Goal: Communication & Community: Answer question/provide support

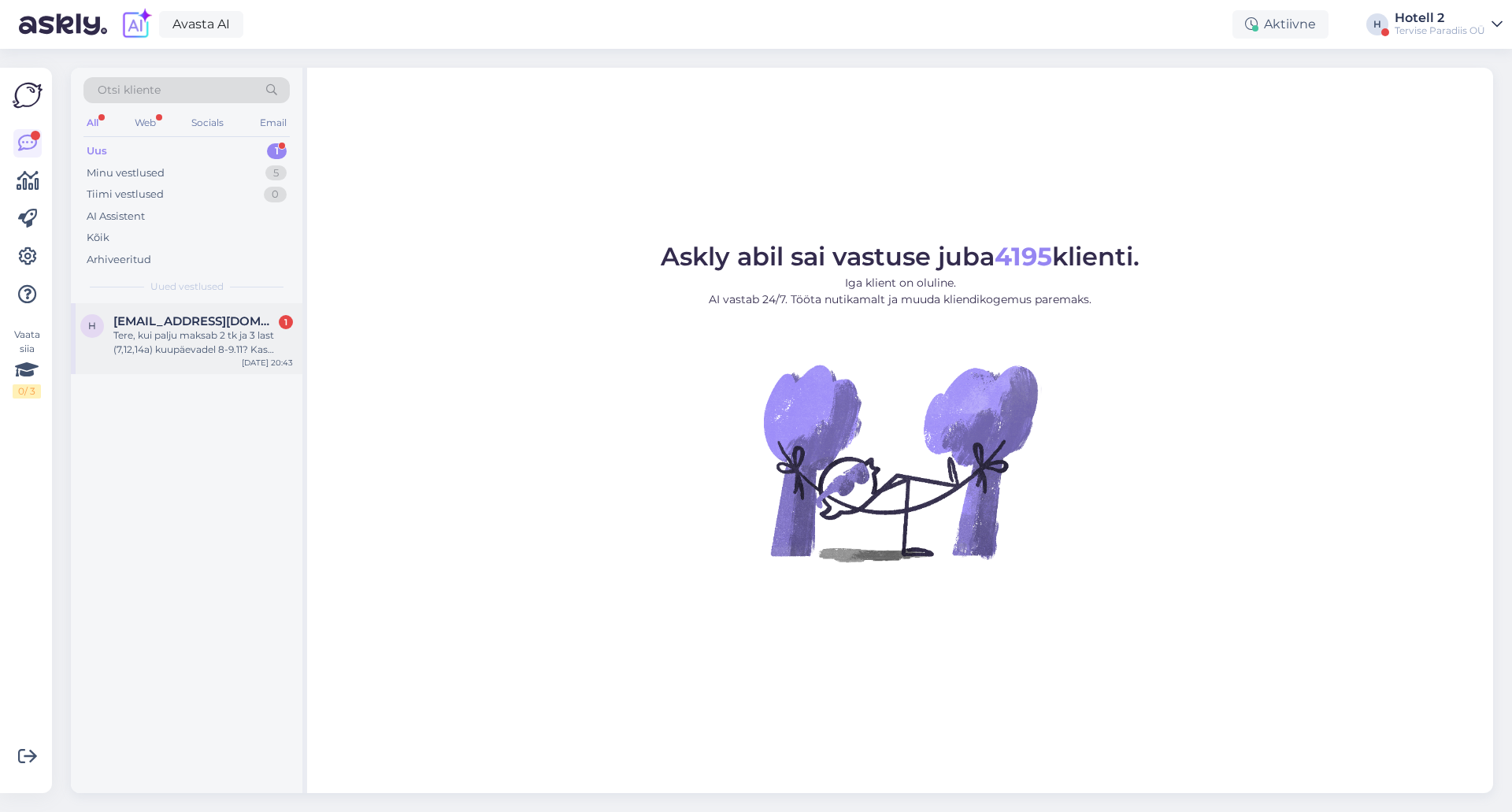
click at [211, 336] on div "Tere, kui palju maksab 2 tk ja 3 last (7,12,14a) kuupäevadel 8-9.11? Kas kehtib…" at bounding box center [202, 343] width 180 height 28
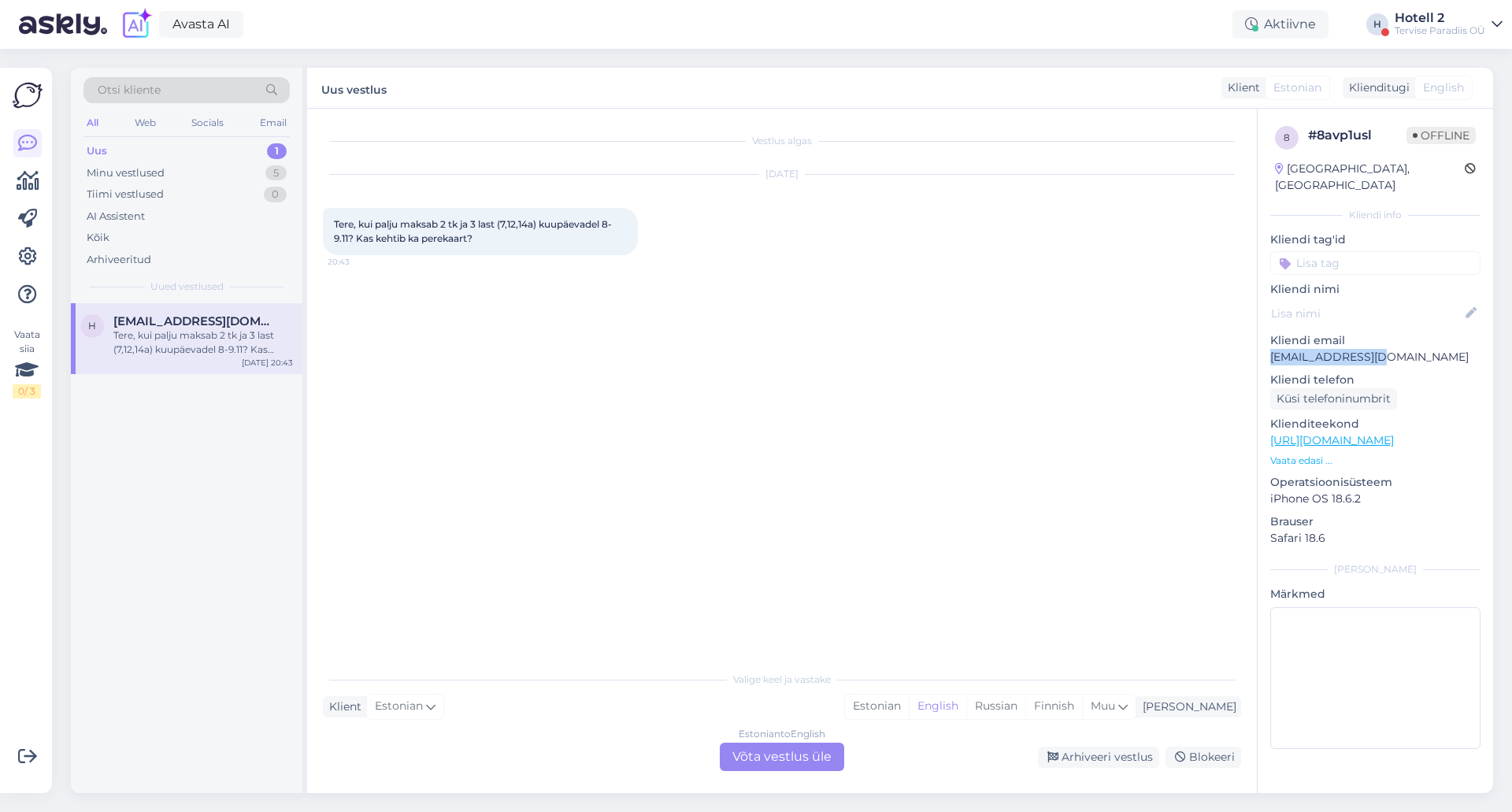
drag, startPoint x: 1396, startPoint y: 340, endPoint x: 1273, endPoint y: 343, distance: 123.0
click at [1273, 349] on p "[EMAIL_ADDRESS][DOMAIN_NAME]" at bounding box center [1375, 358] width 210 height 17
copy p "[EMAIL_ADDRESS][DOMAIN_NAME]"
click at [1421, 349] on p "[EMAIL_ADDRESS][DOMAIN_NAME]" at bounding box center [1375, 358] width 210 height 17
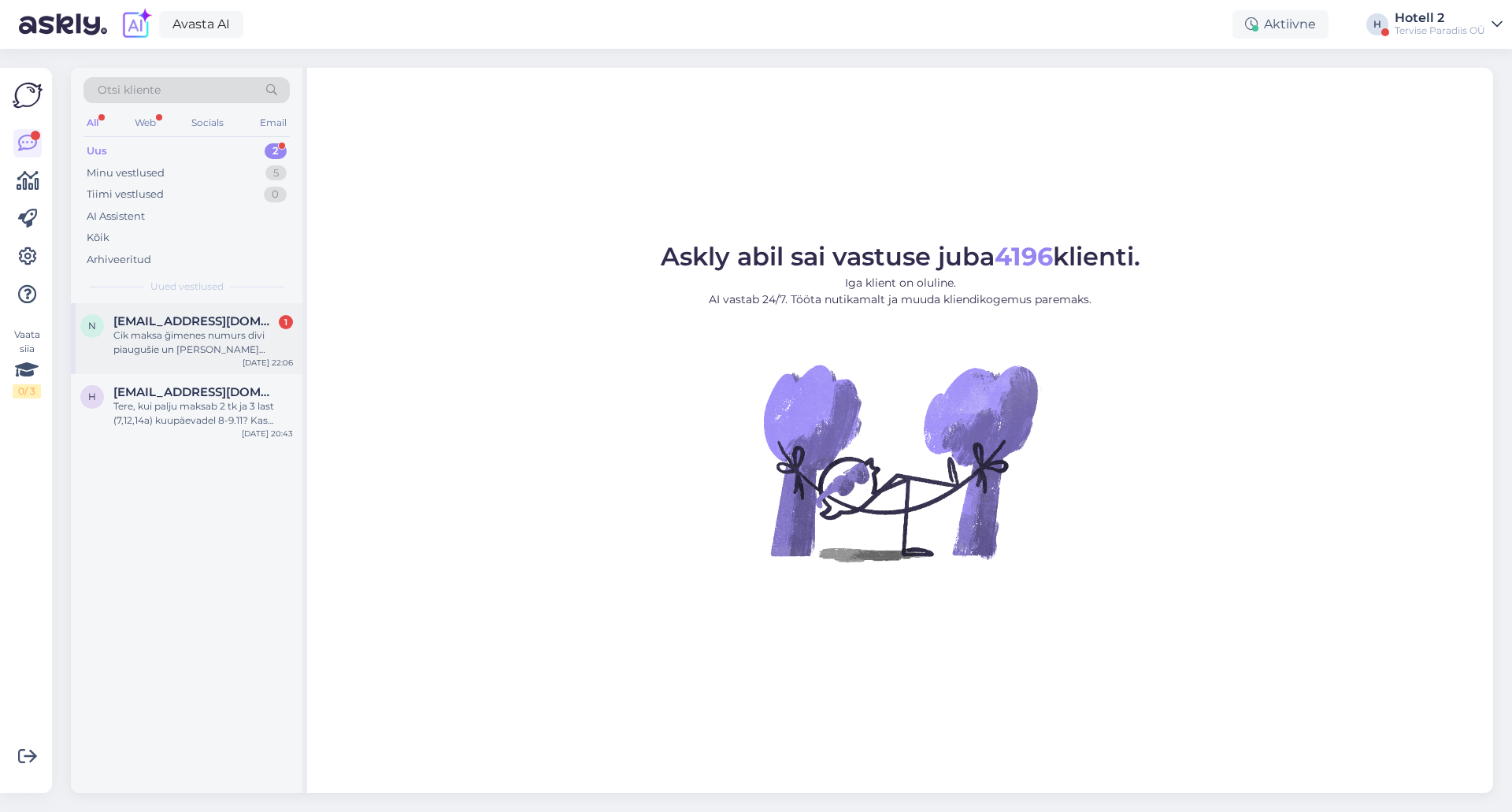
click at [220, 333] on div "Cik maksa ğimenes numurs divi piaugušie un viens berns 15 gadi uz 2 diennaktim,…" at bounding box center [202, 343] width 180 height 28
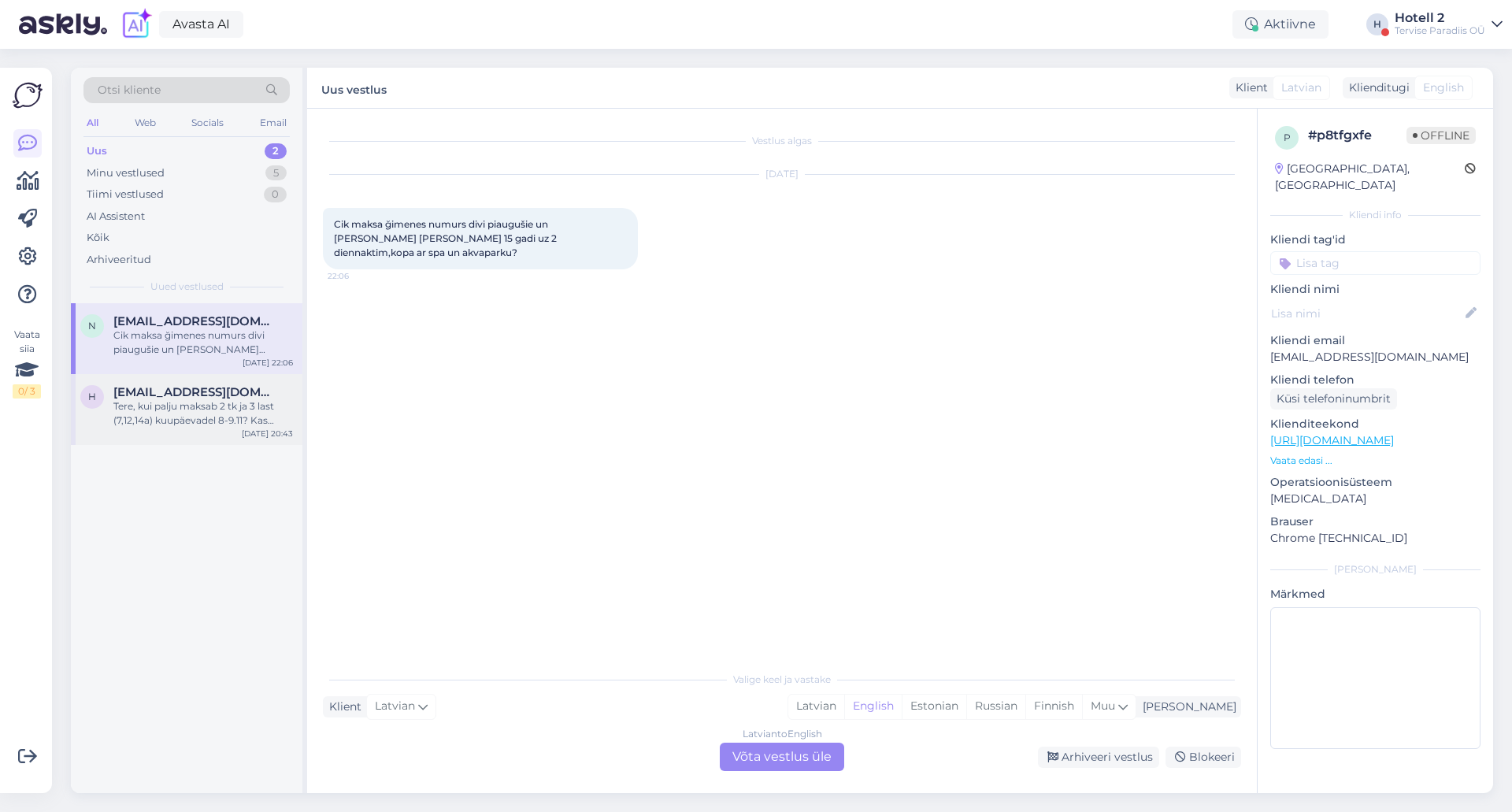
click at [235, 409] on div "Tere, kui palju maksab 2 tk ja 3 last (7,12,14a) kuupäevadel 8-9.11? Kas kehtib…" at bounding box center [202, 414] width 180 height 28
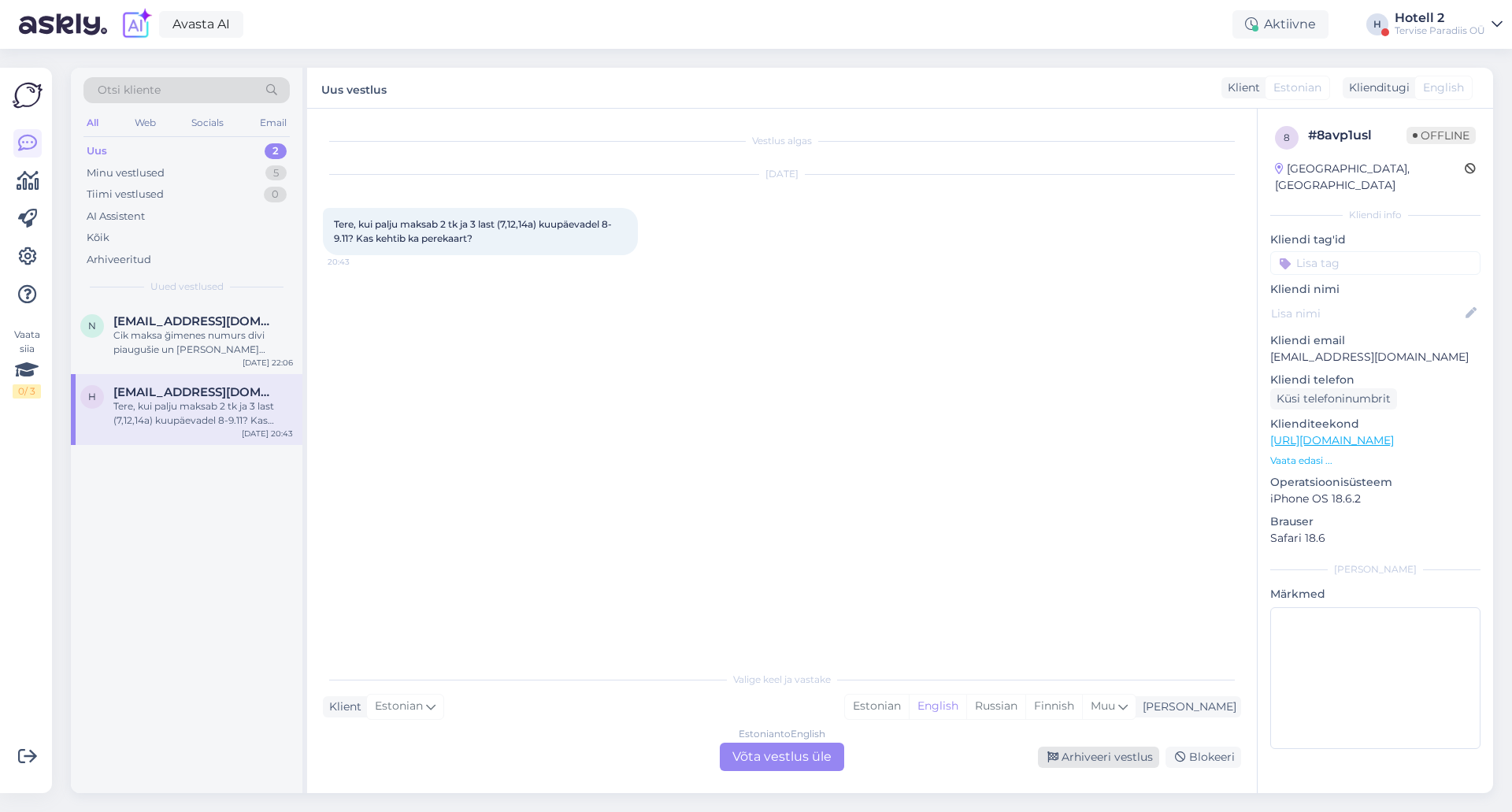
click at [1110, 752] on div "Arhiveeri vestlus" at bounding box center [1098, 757] width 121 height 22
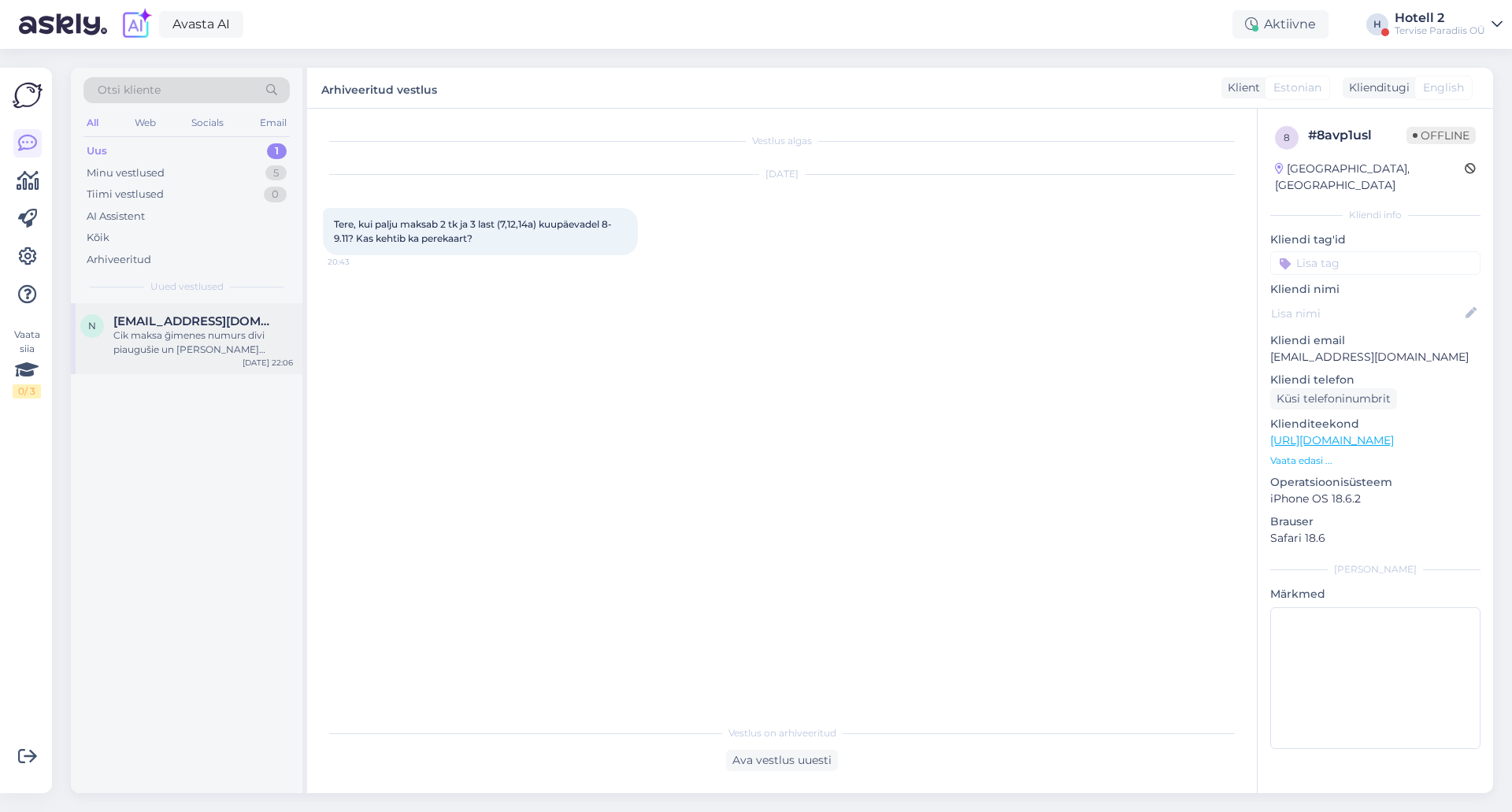
click at [240, 327] on div "nata19803@inbox.lv" at bounding box center [202, 321] width 180 height 14
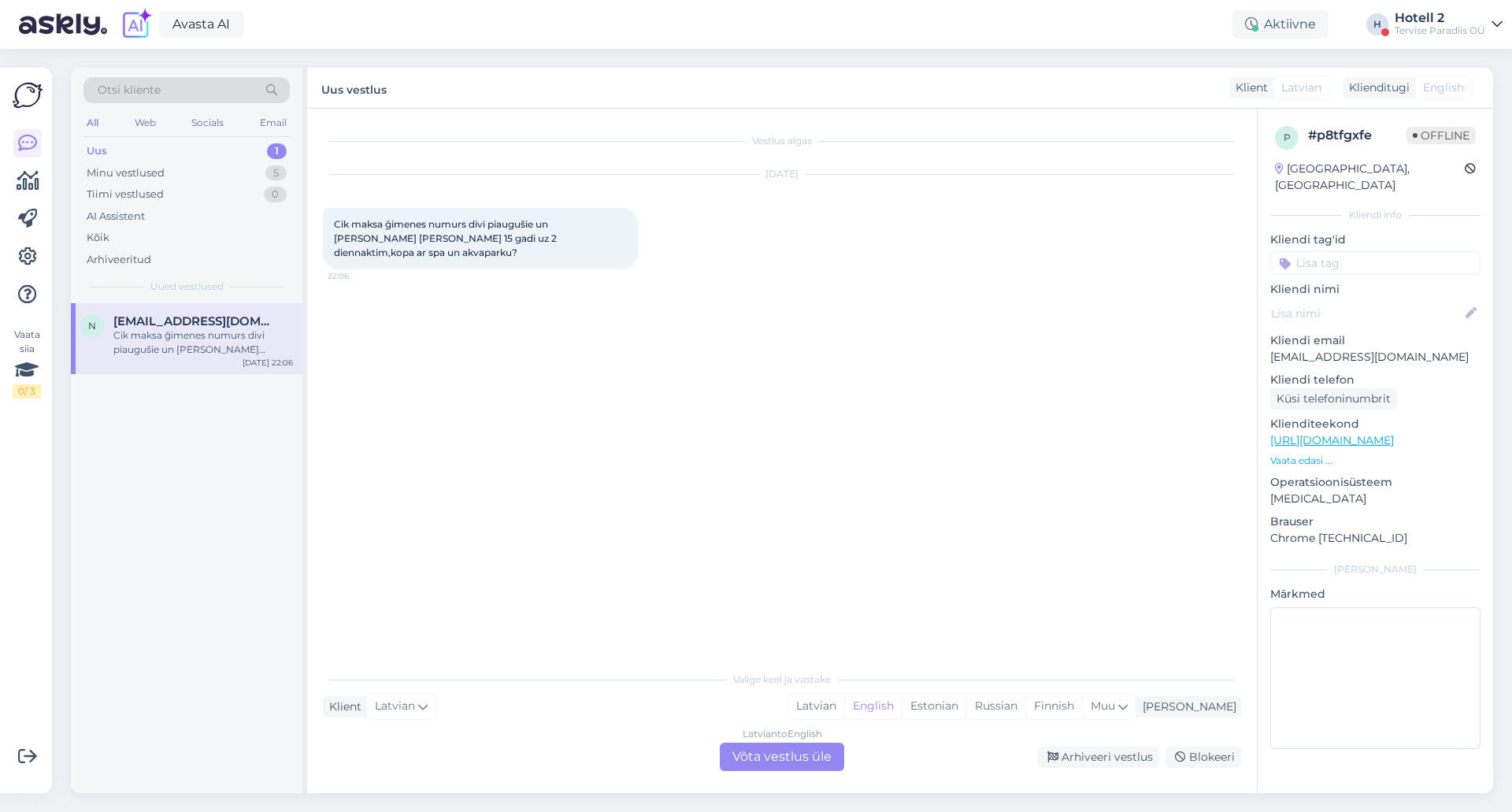
click at [757, 749] on div "Latvian to English Võta vestlus üle" at bounding box center [782, 757] width 124 height 28
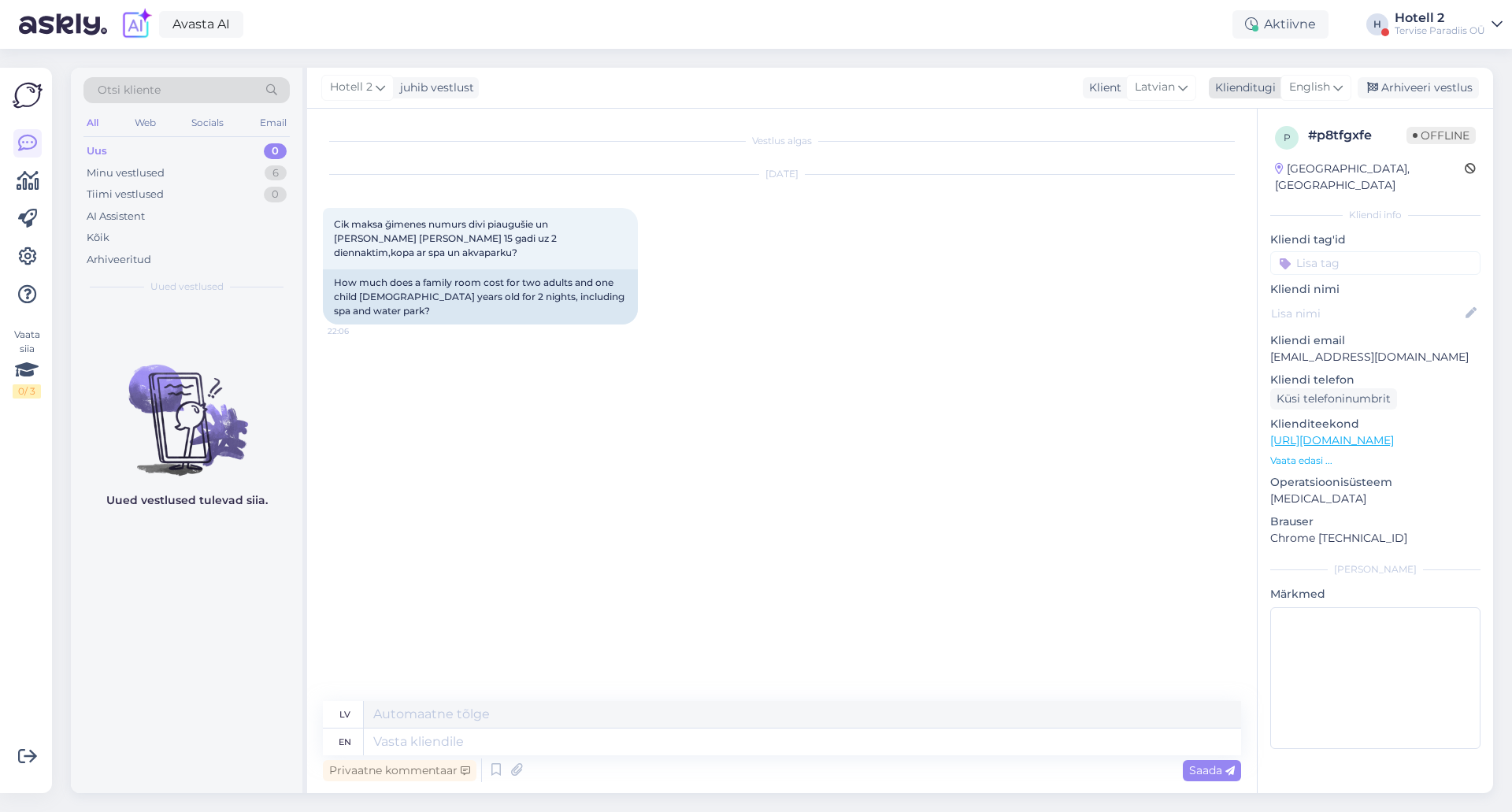
click at [1327, 81] on span "English" at bounding box center [1309, 88] width 40 height 17
type input "es"
click at [1239, 173] on link "Estonian" at bounding box center [1280, 183] width 173 height 25
click at [535, 742] on textarea at bounding box center [802, 742] width 877 height 26
type textarea "Tere! Mis"
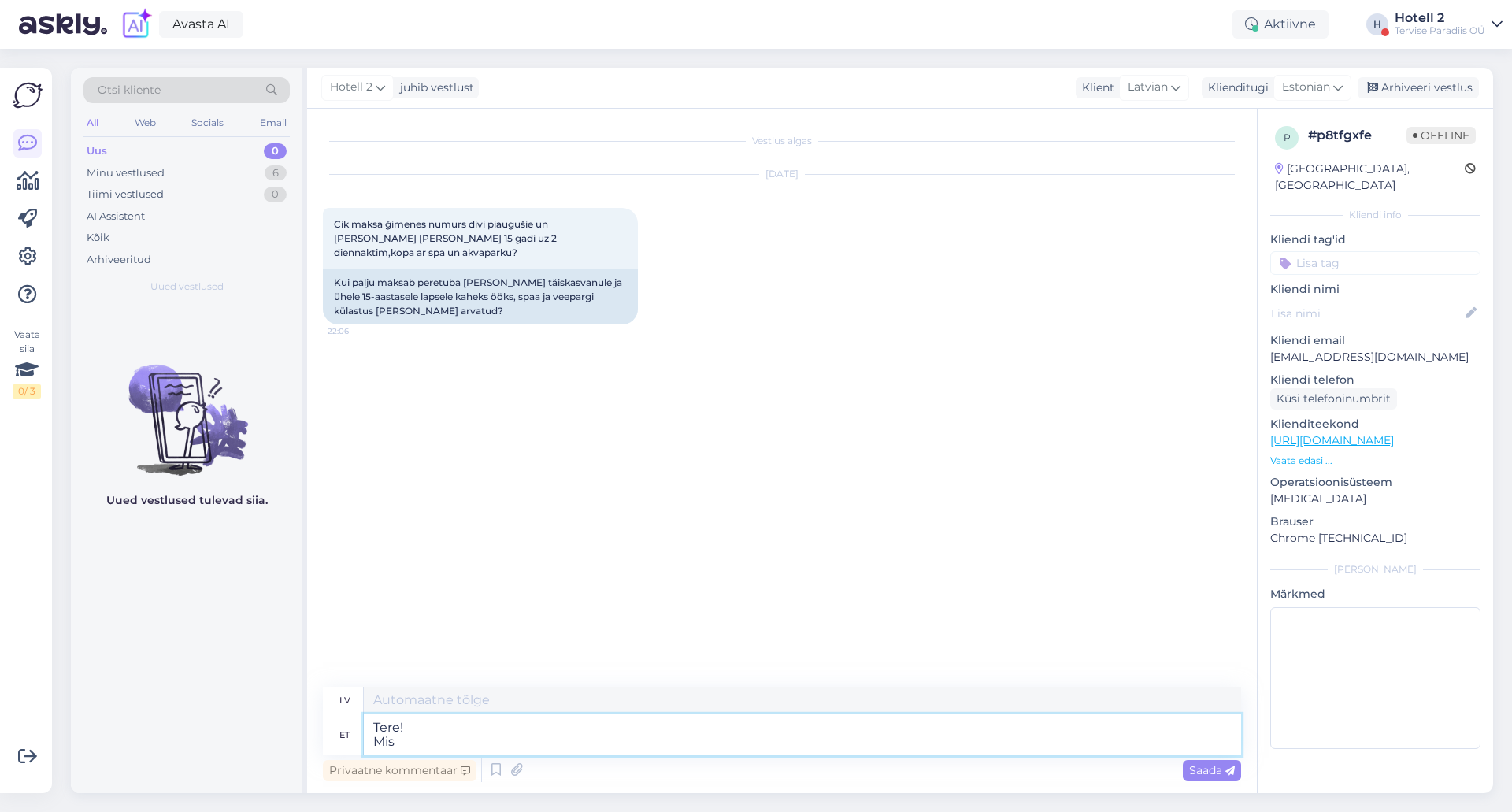
type textarea "Sveiki! Kas"
type textarea "Tere! Mis kuupäeval"
type textarea "Sveiki! Kāds datums?"
type textarea "Tere! Mis kuupäeval soovite t"
type textarea "Sveiki! Kādu datumu jūs vēlētos?"
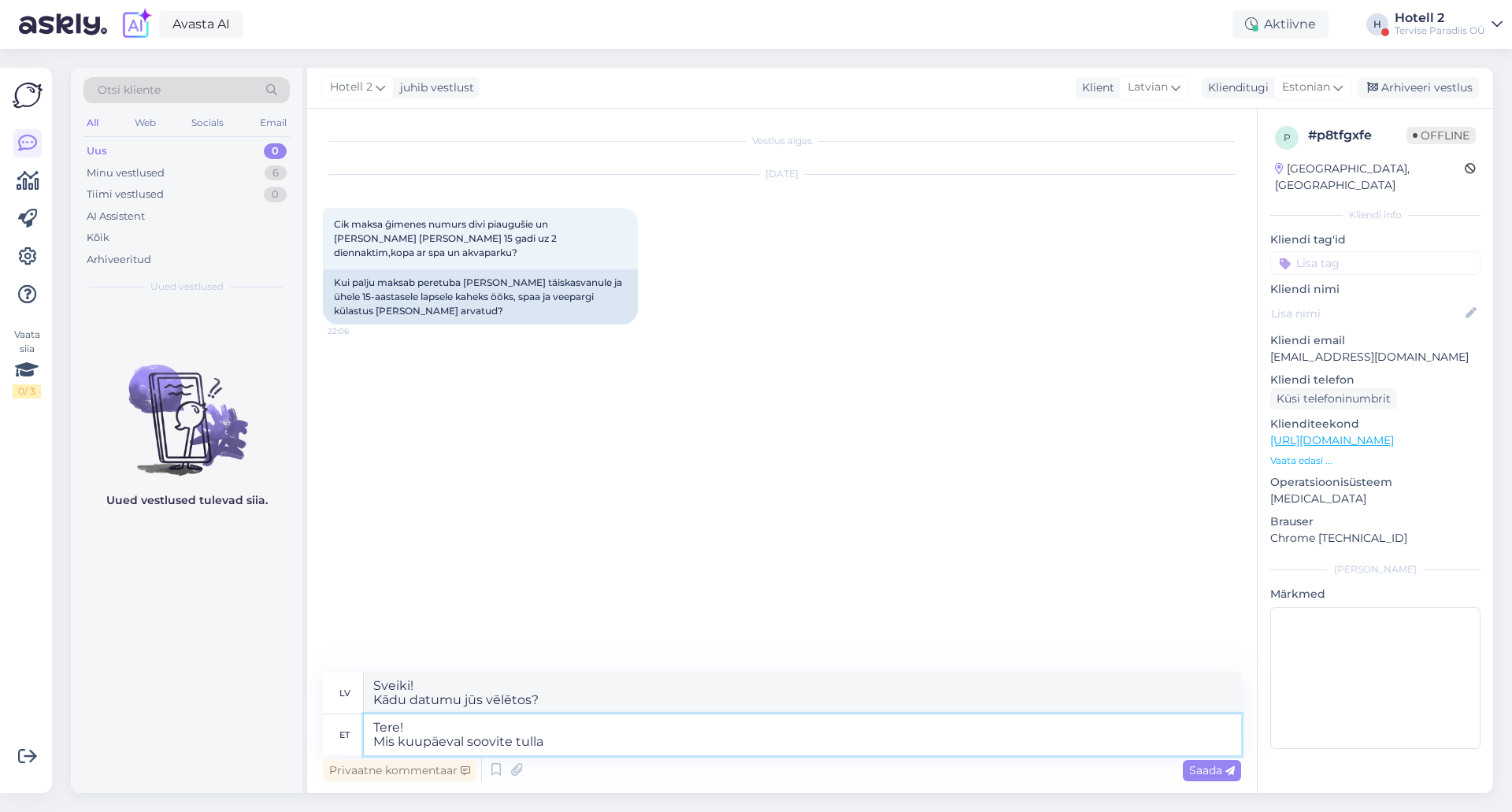
type textarea "Tere! Mis kuupäeval soovite tulla?"
type textarea "Sveiki! Kurā datumā jūs vēlētos ierasties?"
type textarea "Tere! Mis kuupäeval soovite tulla?"
click at [1192, 763] on div "Saada" at bounding box center [1212, 771] width 58 height 22
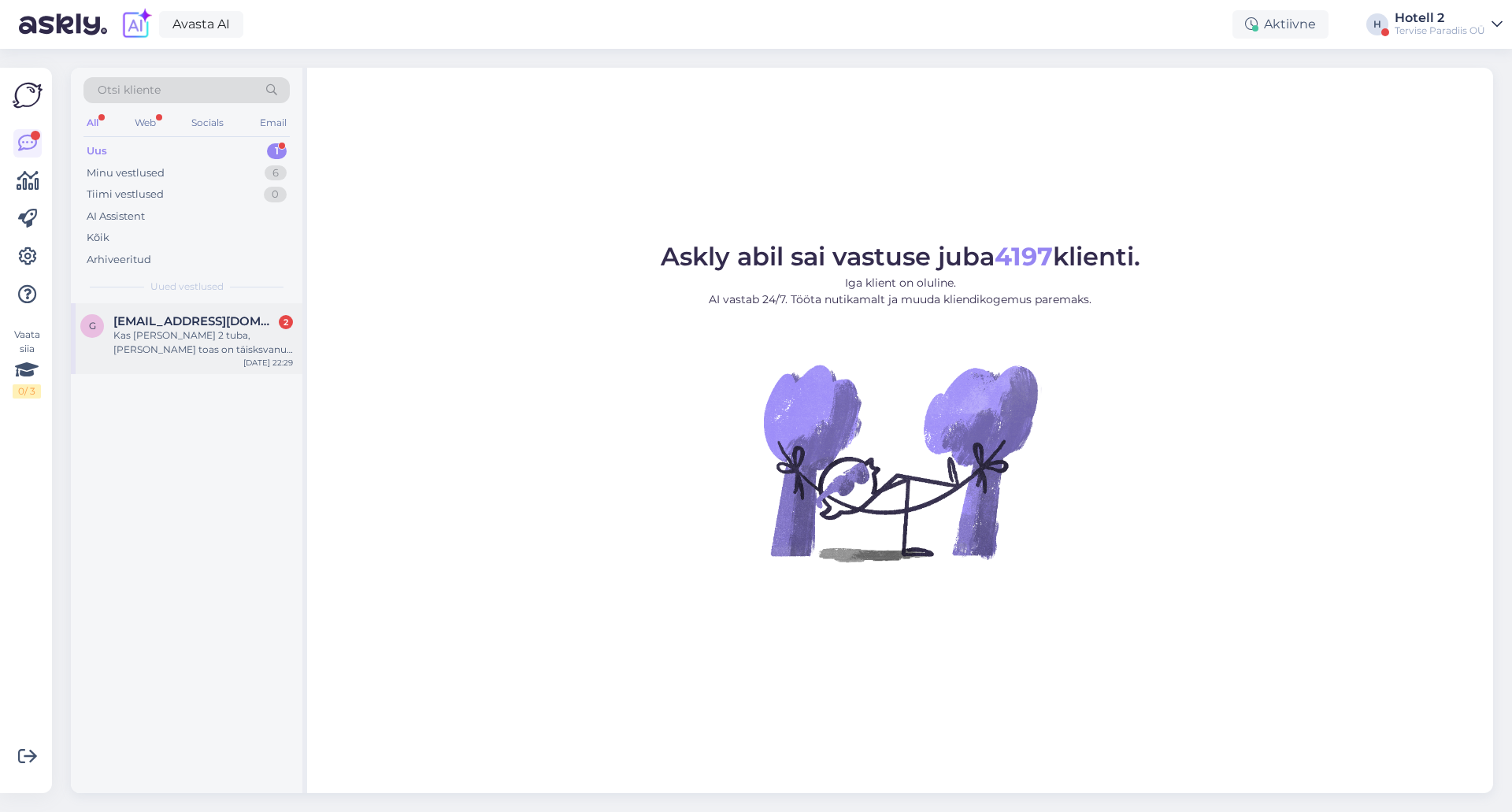
click at [213, 336] on div "Kas [PERSON_NAME] 2 tuba, [PERSON_NAME] toas on täisksvanu ja teises toas 15 ja…" at bounding box center [202, 343] width 180 height 28
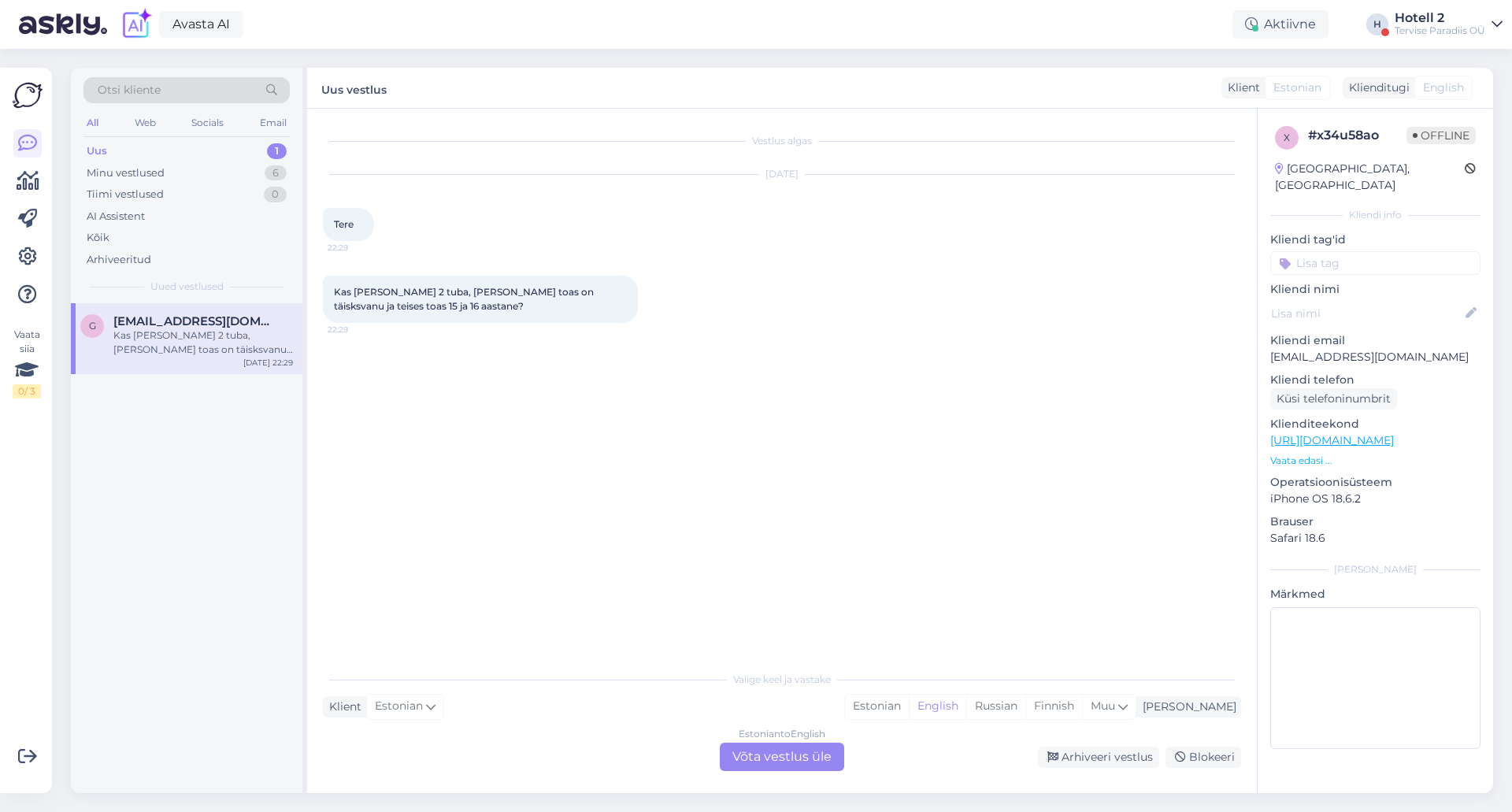
click at [751, 761] on div "Estonian to English Võta vestlus üle" at bounding box center [782, 757] width 124 height 28
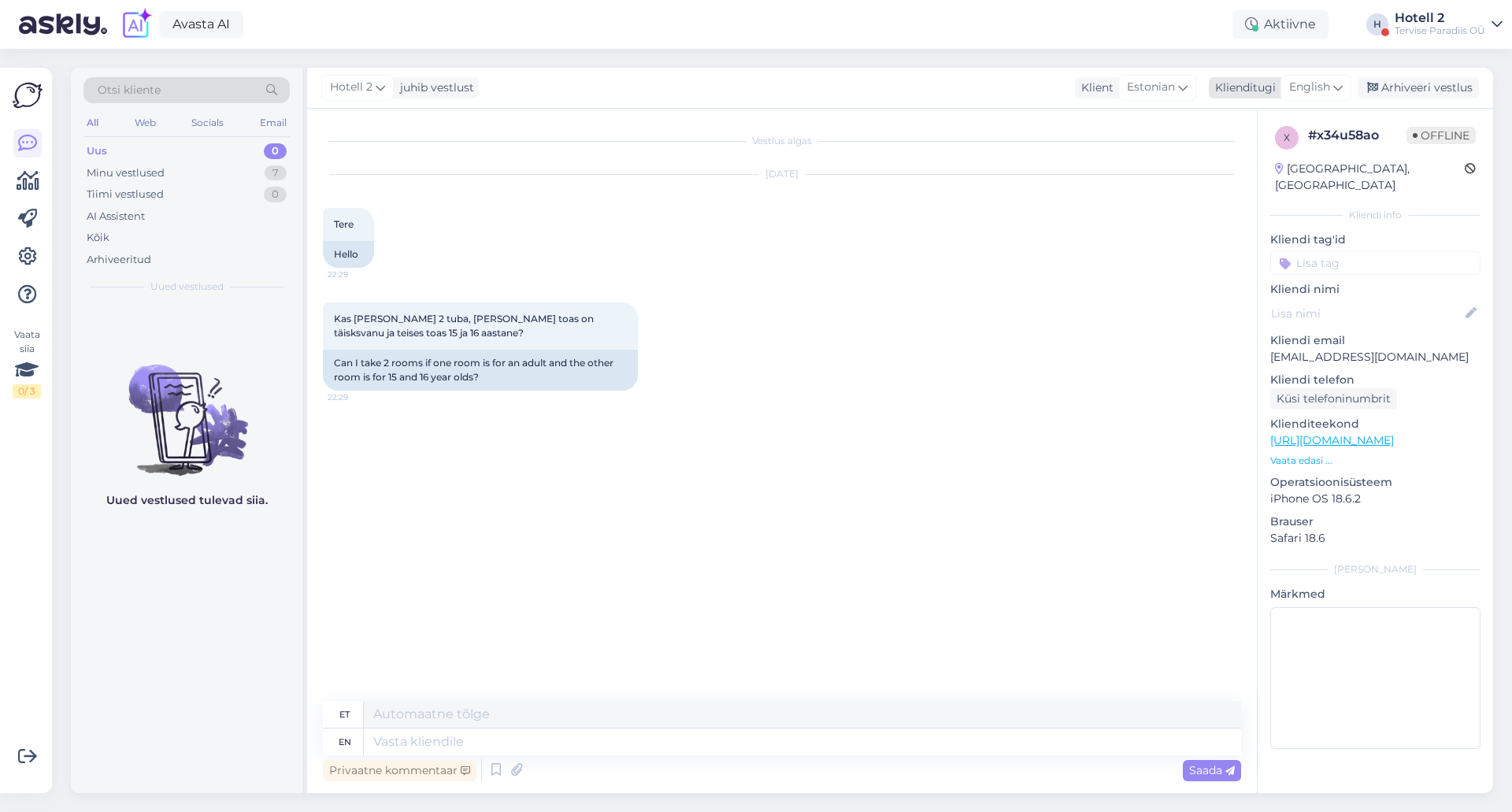
click at [1322, 84] on span "English" at bounding box center [1309, 88] width 40 height 17
type input "es"
click at [1236, 173] on link "Estonian" at bounding box center [1280, 183] width 173 height 25
click at [535, 741] on textarea at bounding box center [781, 739] width 918 height 33
type textarea "Tere! Saab ikka."
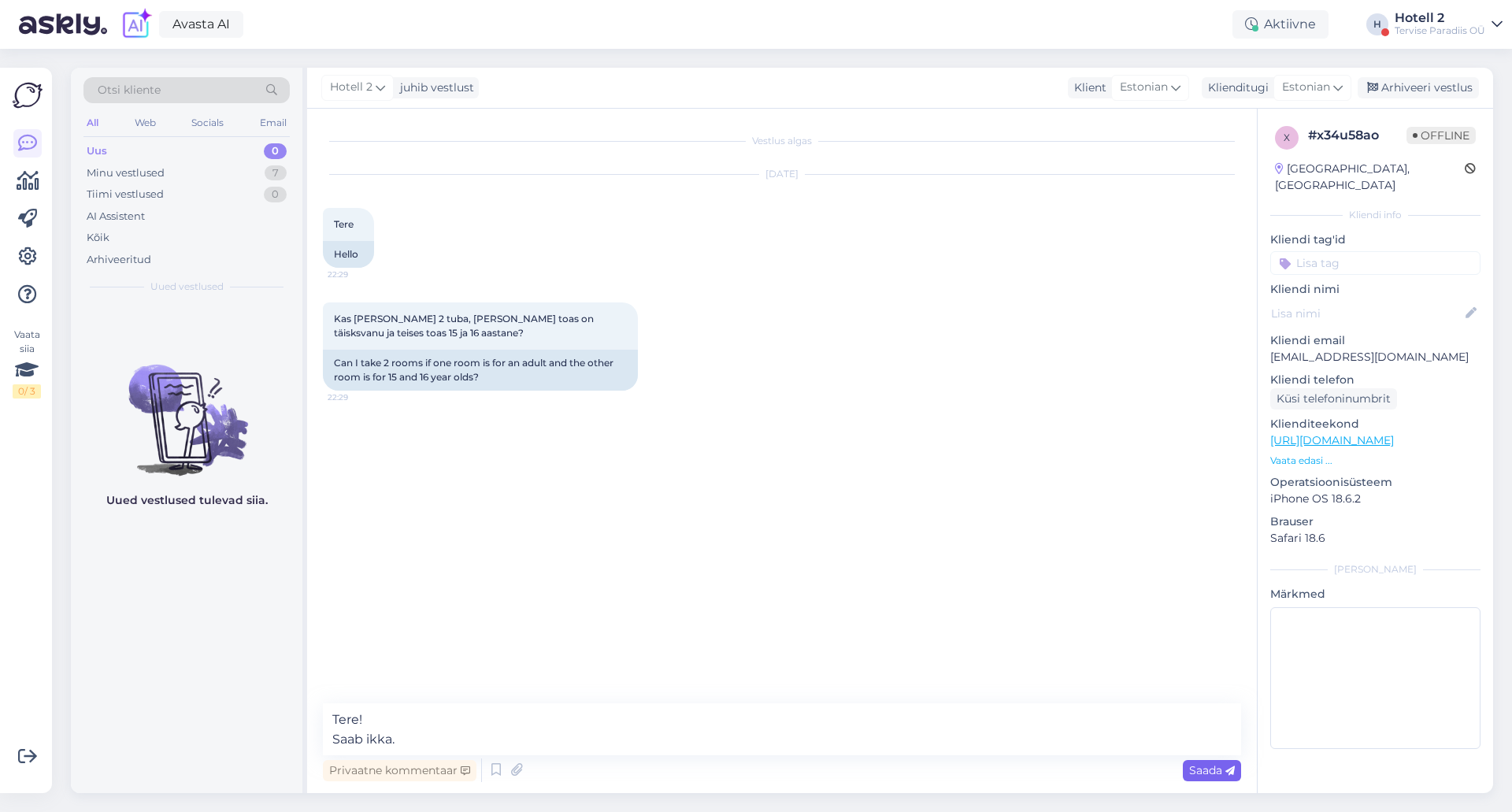
click at [1220, 763] on div "Saada" at bounding box center [1212, 771] width 58 height 22
